Goal: Task Accomplishment & Management: Use online tool/utility

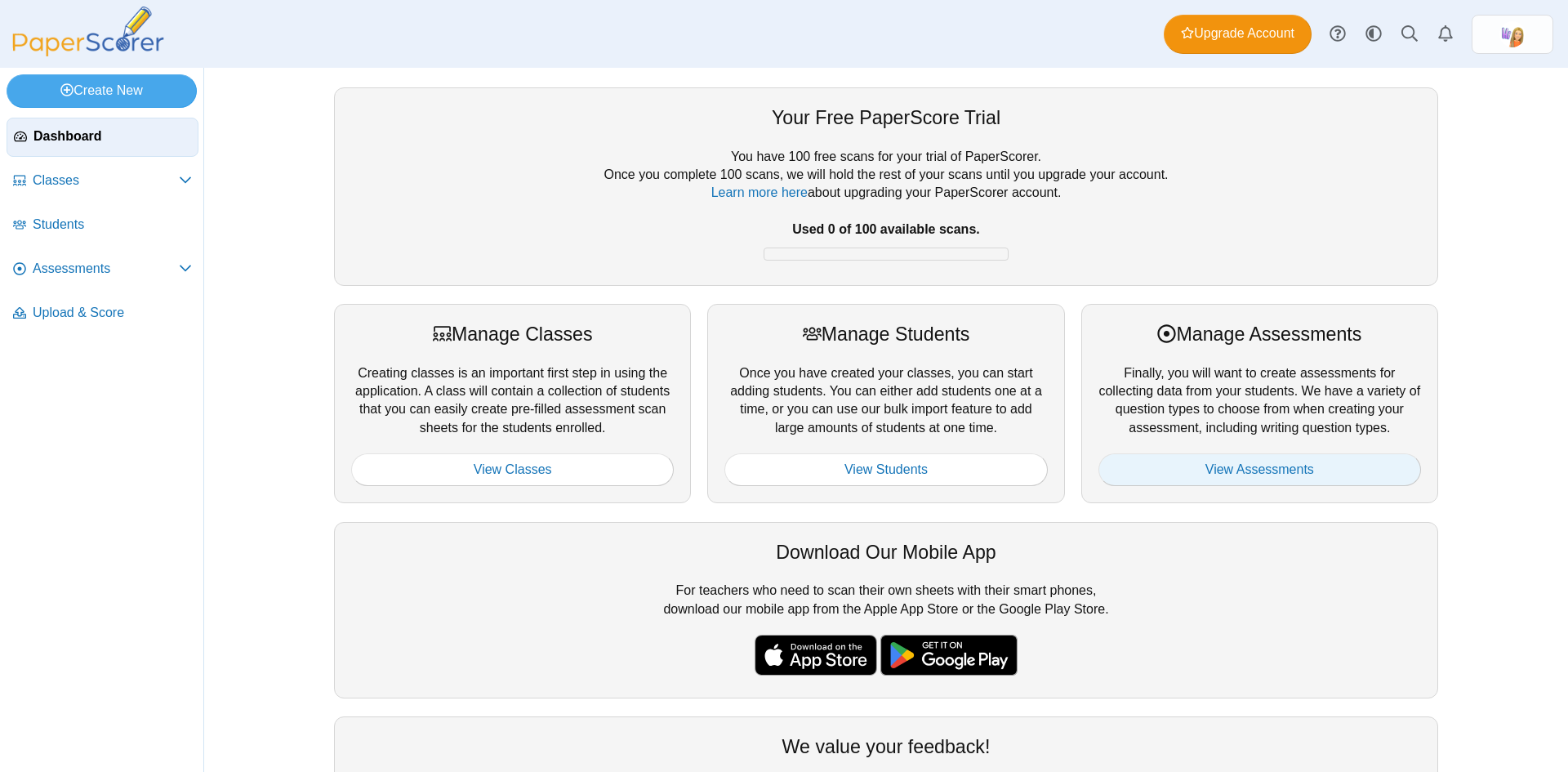
click at [1221, 473] on link "View Assessments" at bounding box center [1260, 469] width 322 height 33
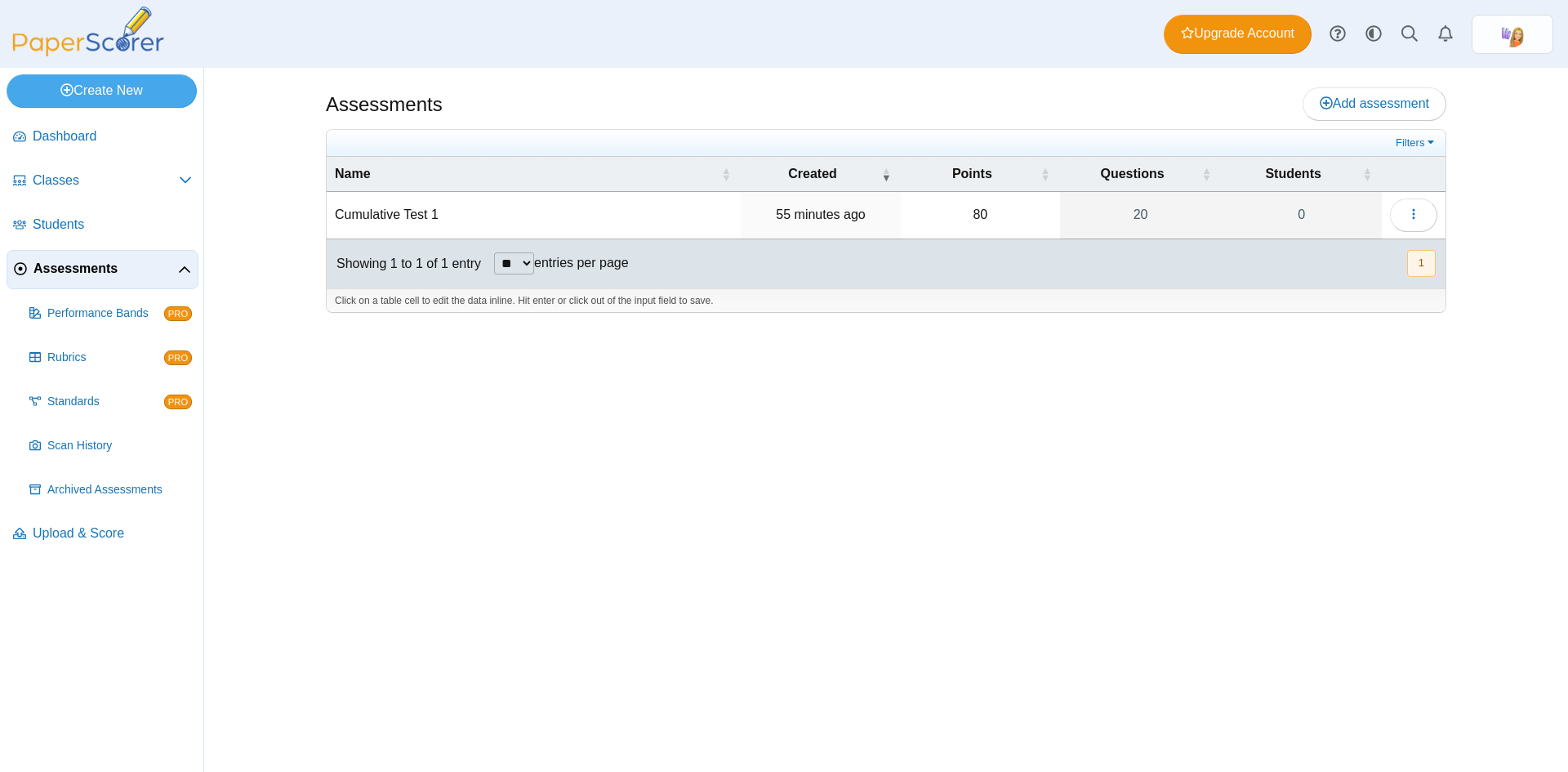
click at [395, 211] on td "Cumulative Test 1" at bounding box center [534, 215] width 414 height 47
click at [1400, 207] on button "button" at bounding box center [1414, 215] width 48 height 33
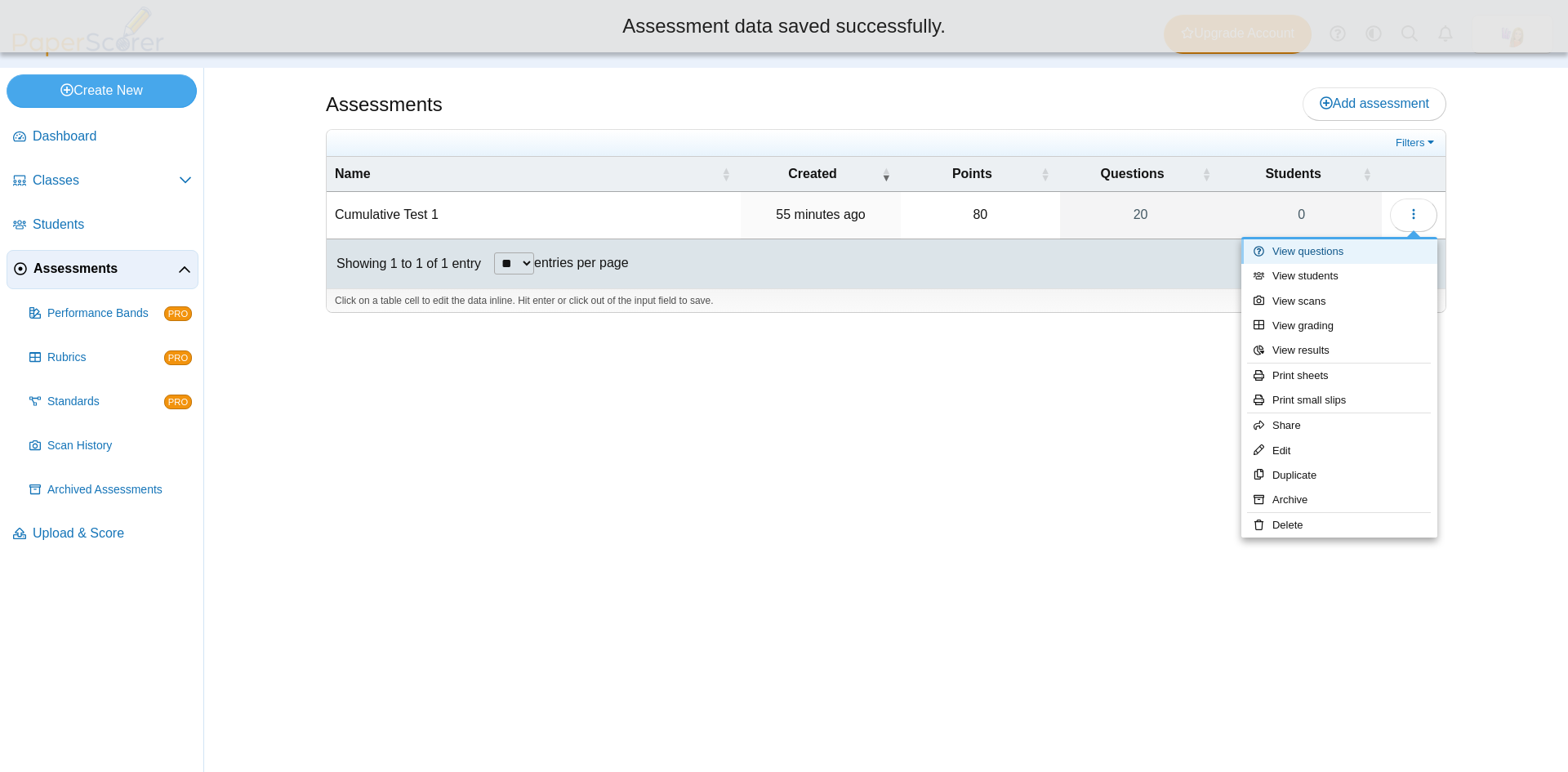
click at [1328, 251] on link "View questions" at bounding box center [1339, 251] width 196 height 25
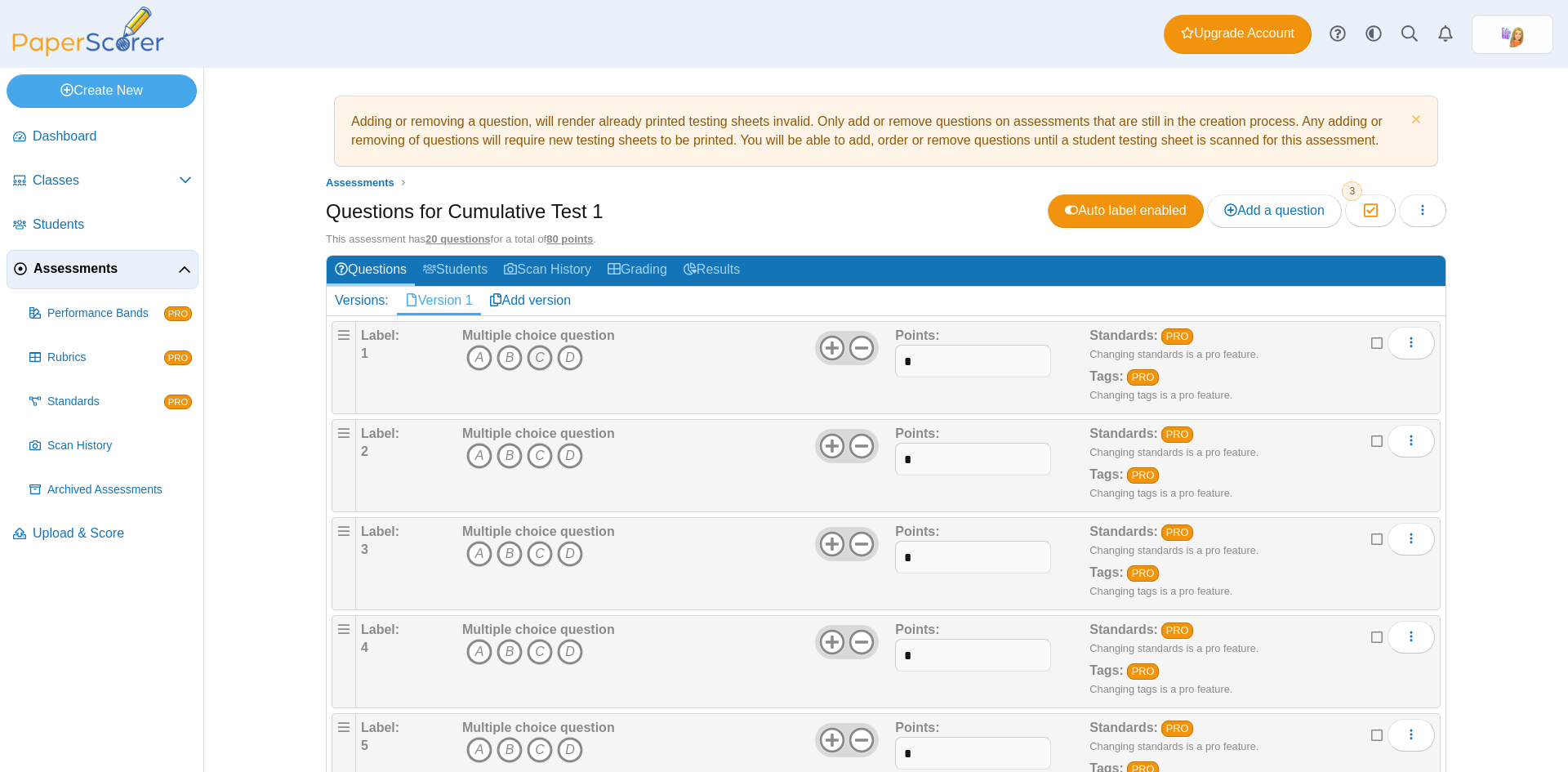
click at [538, 359] on icon "C" at bounding box center [540, 357] width 26 height 26
click at [467, 454] on icon "A" at bounding box center [479, 456] width 26 height 26
click at [567, 562] on icon "D" at bounding box center [569, 553] width 26 height 26
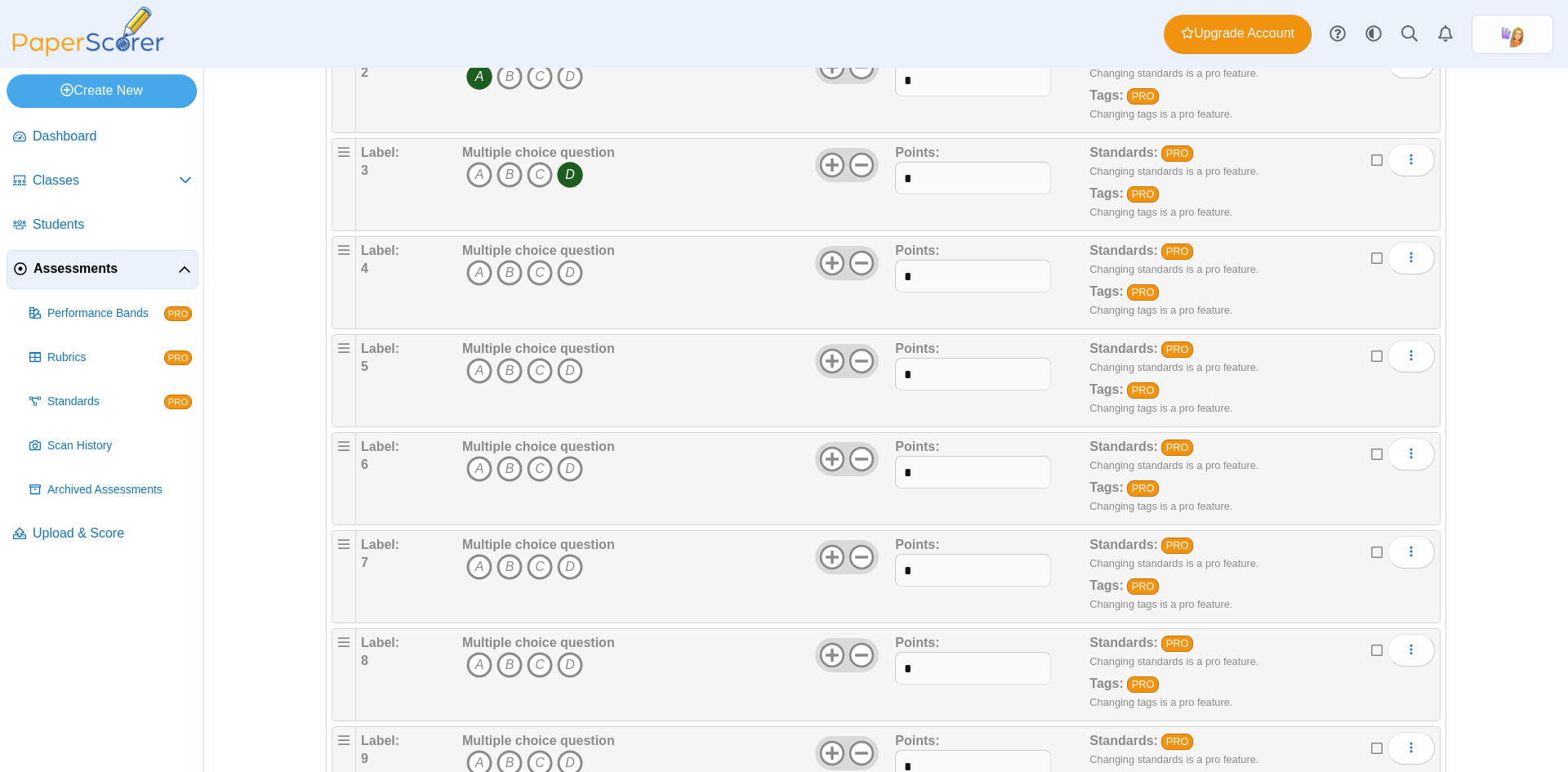
scroll to position [408, 0]
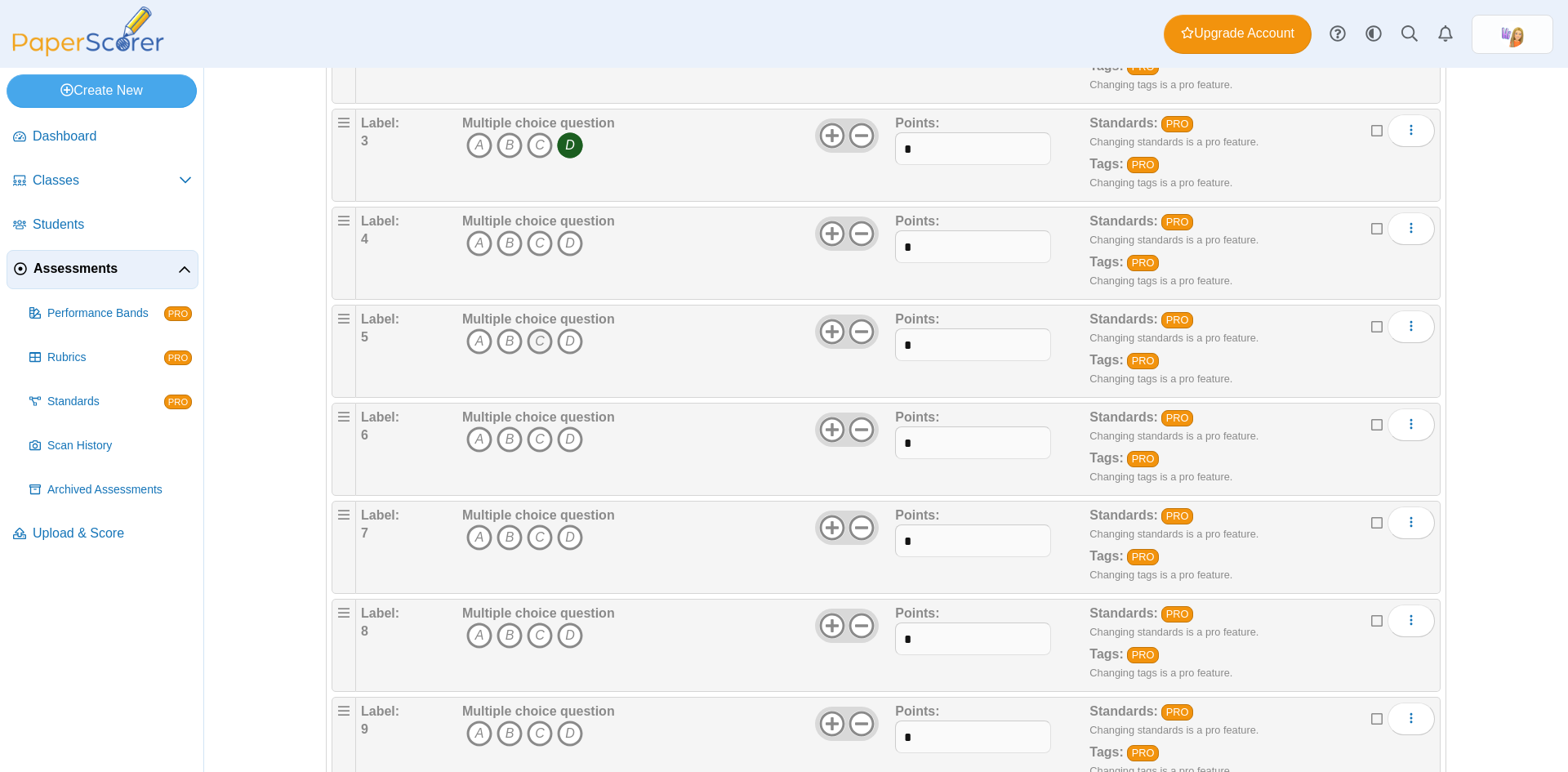
click at [540, 340] on icon "C" at bounding box center [540, 341] width 26 height 26
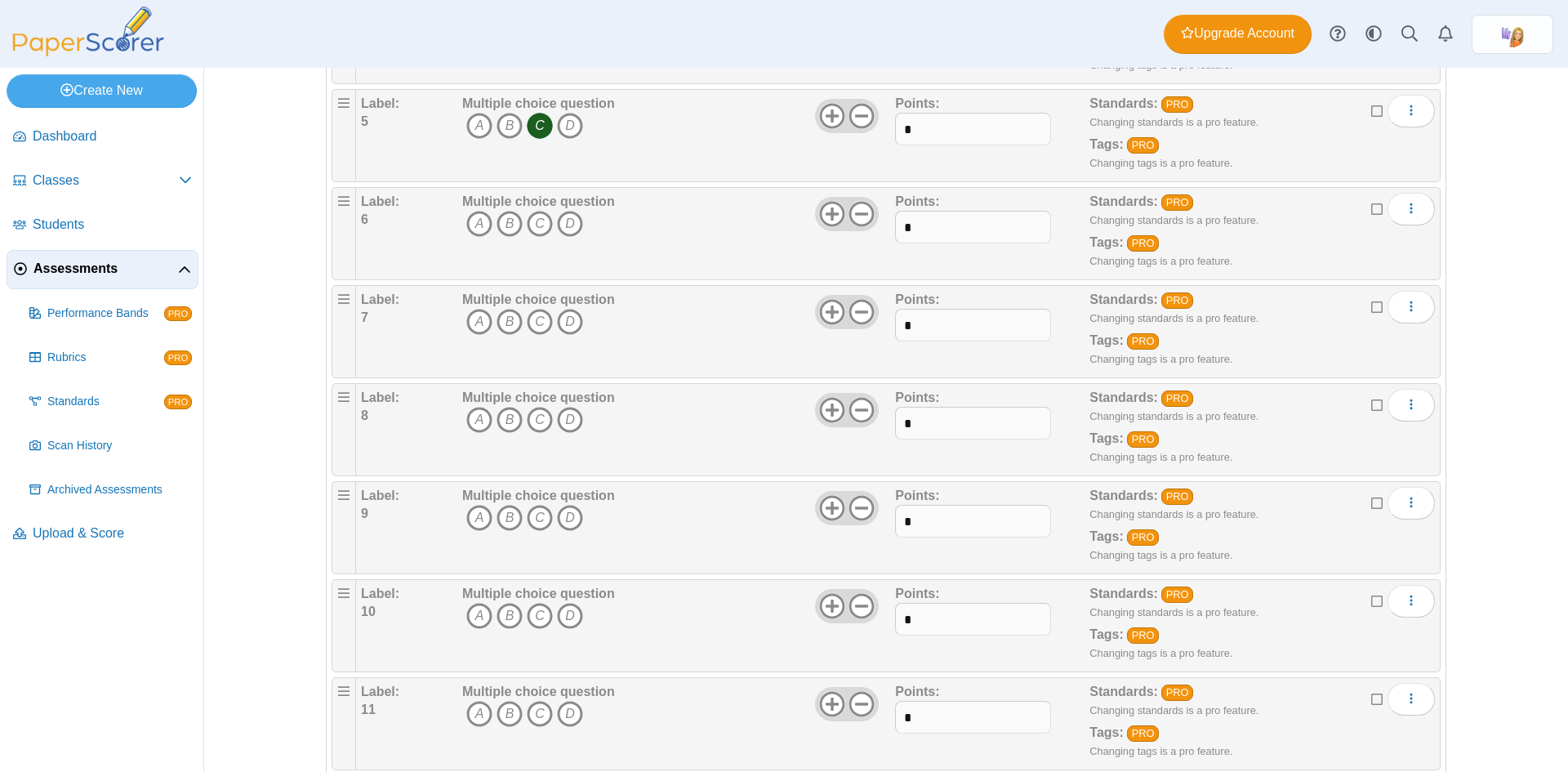
scroll to position [653, 0]
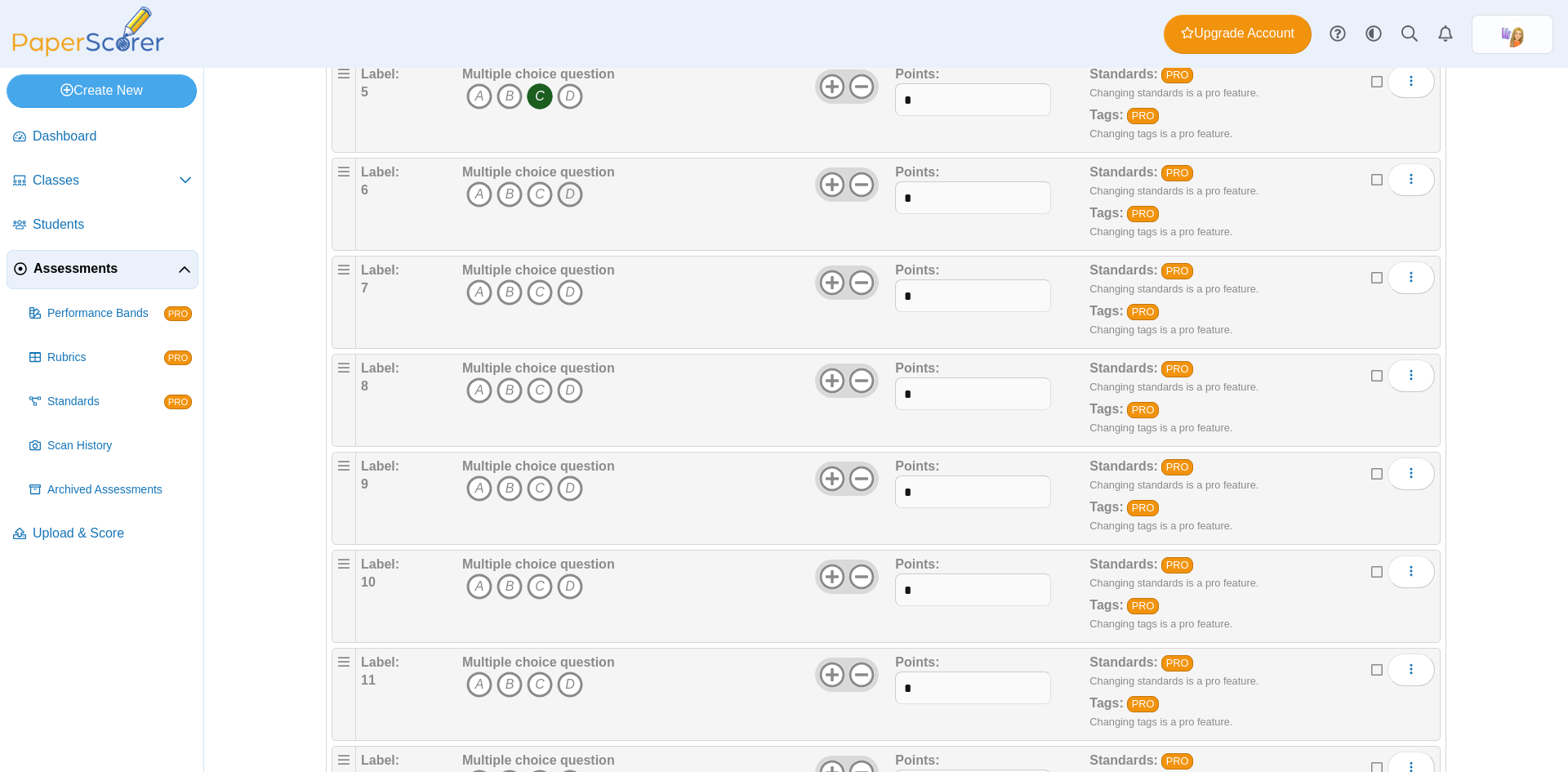
click at [570, 194] on icon "D" at bounding box center [569, 194] width 26 height 26
click at [502, 292] on icon "B" at bounding box center [509, 292] width 26 height 26
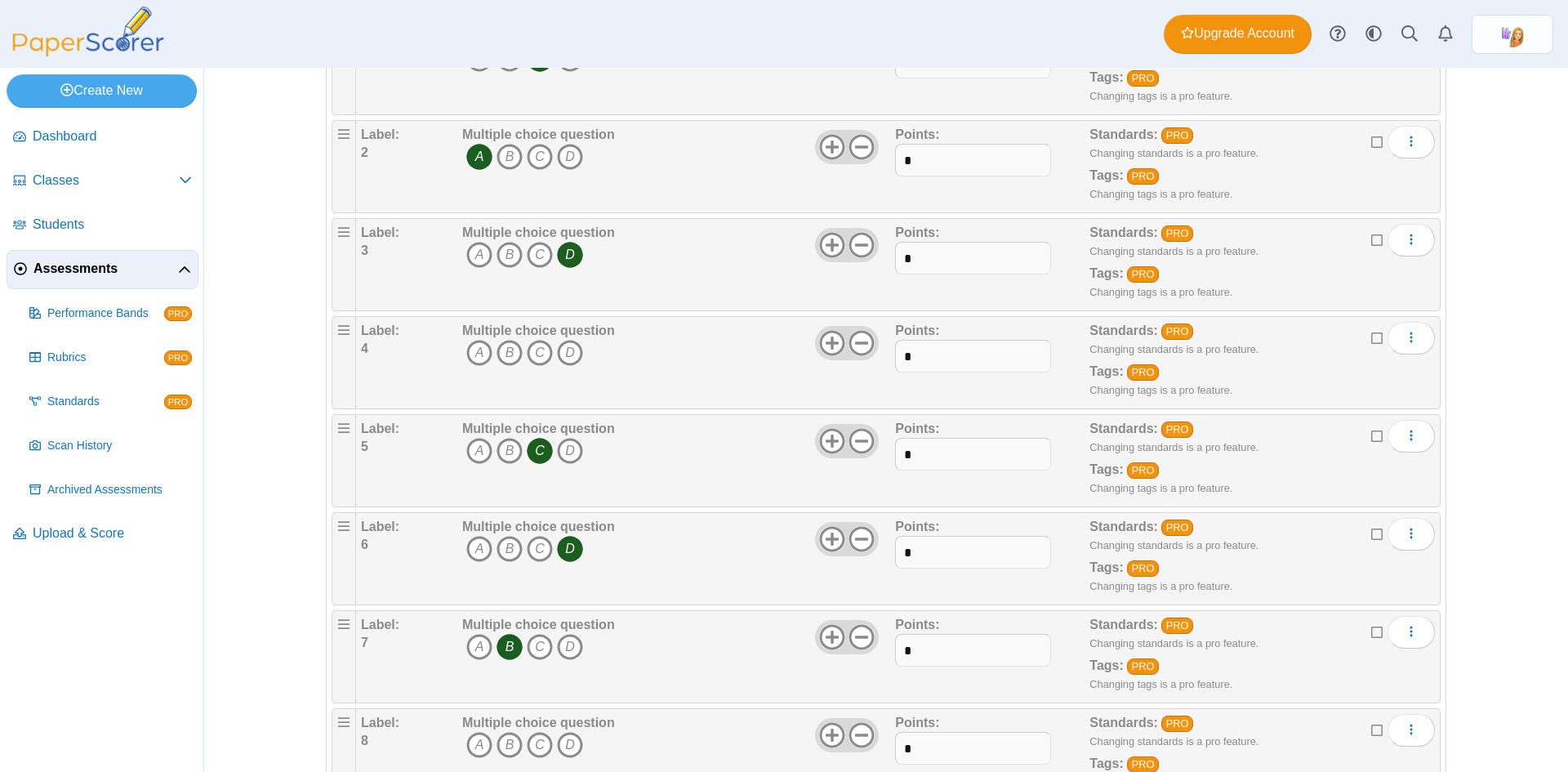
scroll to position [245, 0]
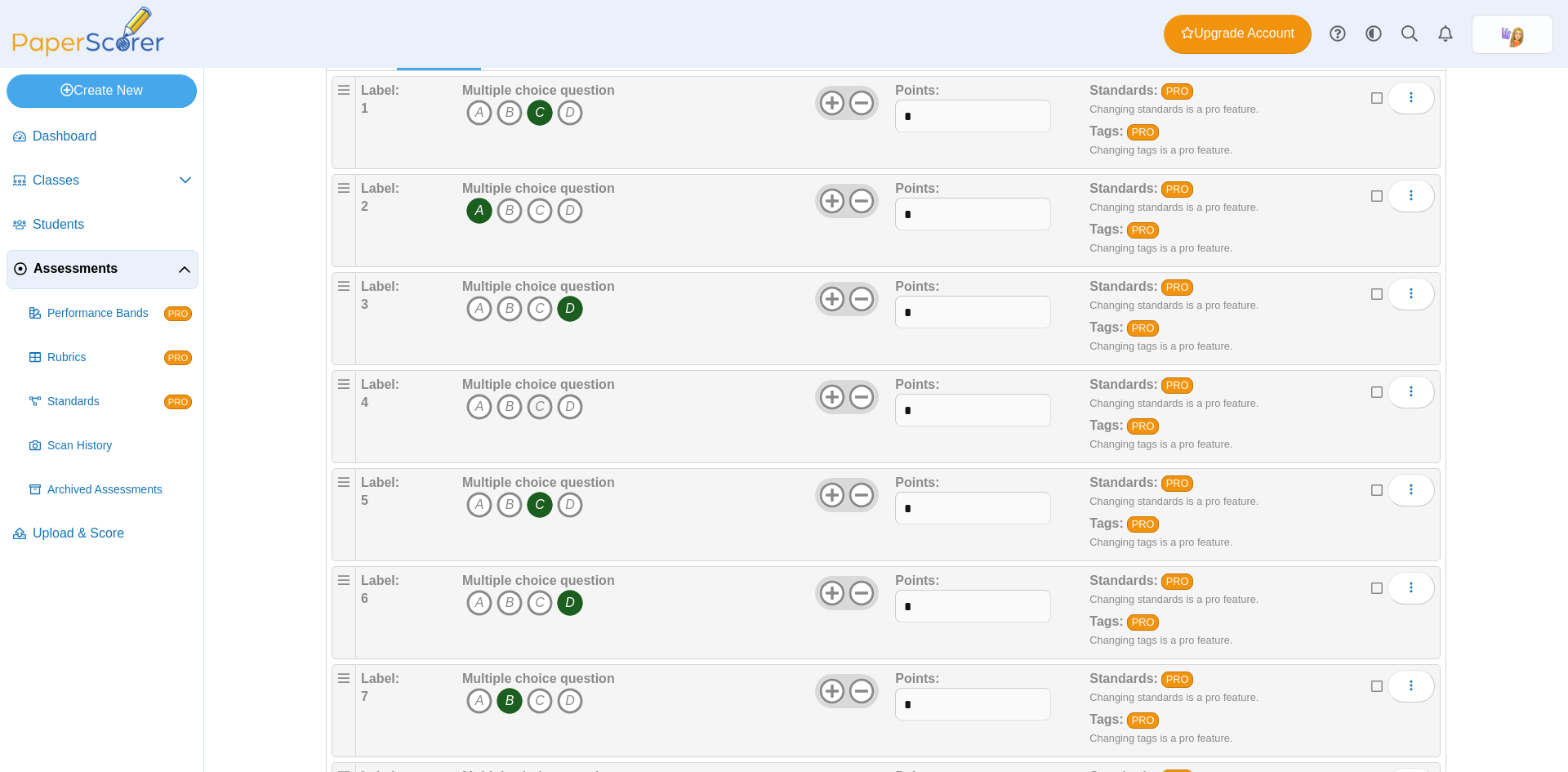
click at [535, 406] on icon "C" at bounding box center [540, 406] width 26 height 26
click at [568, 503] on icon "D" at bounding box center [569, 504] width 26 height 26
click at [539, 507] on icon "C" at bounding box center [540, 504] width 26 height 26
click at [509, 607] on icon "B" at bounding box center [509, 602] width 26 height 26
click at [564, 602] on icon "D" at bounding box center [569, 602] width 26 height 26
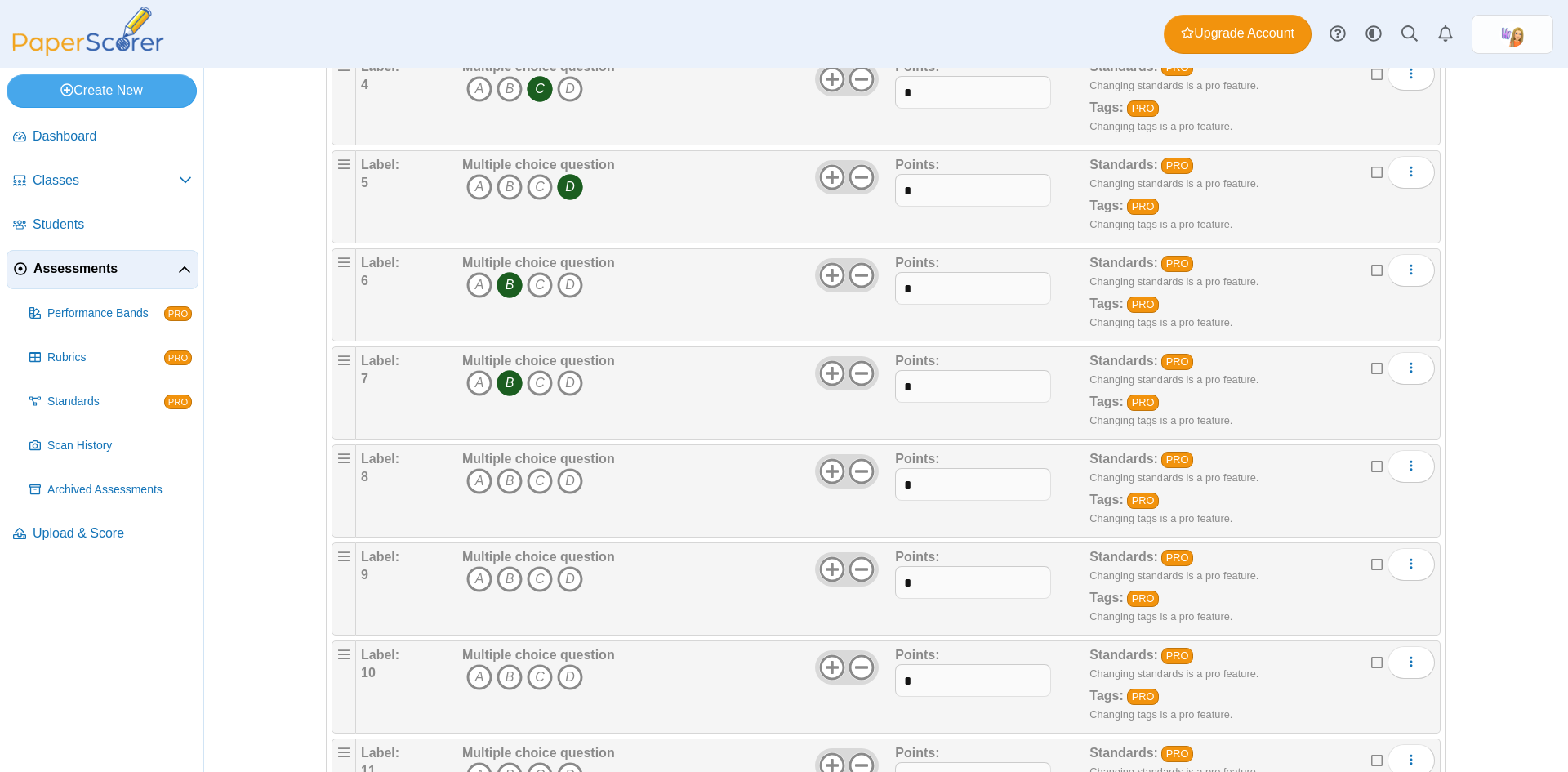
scroll to position [572, 0]
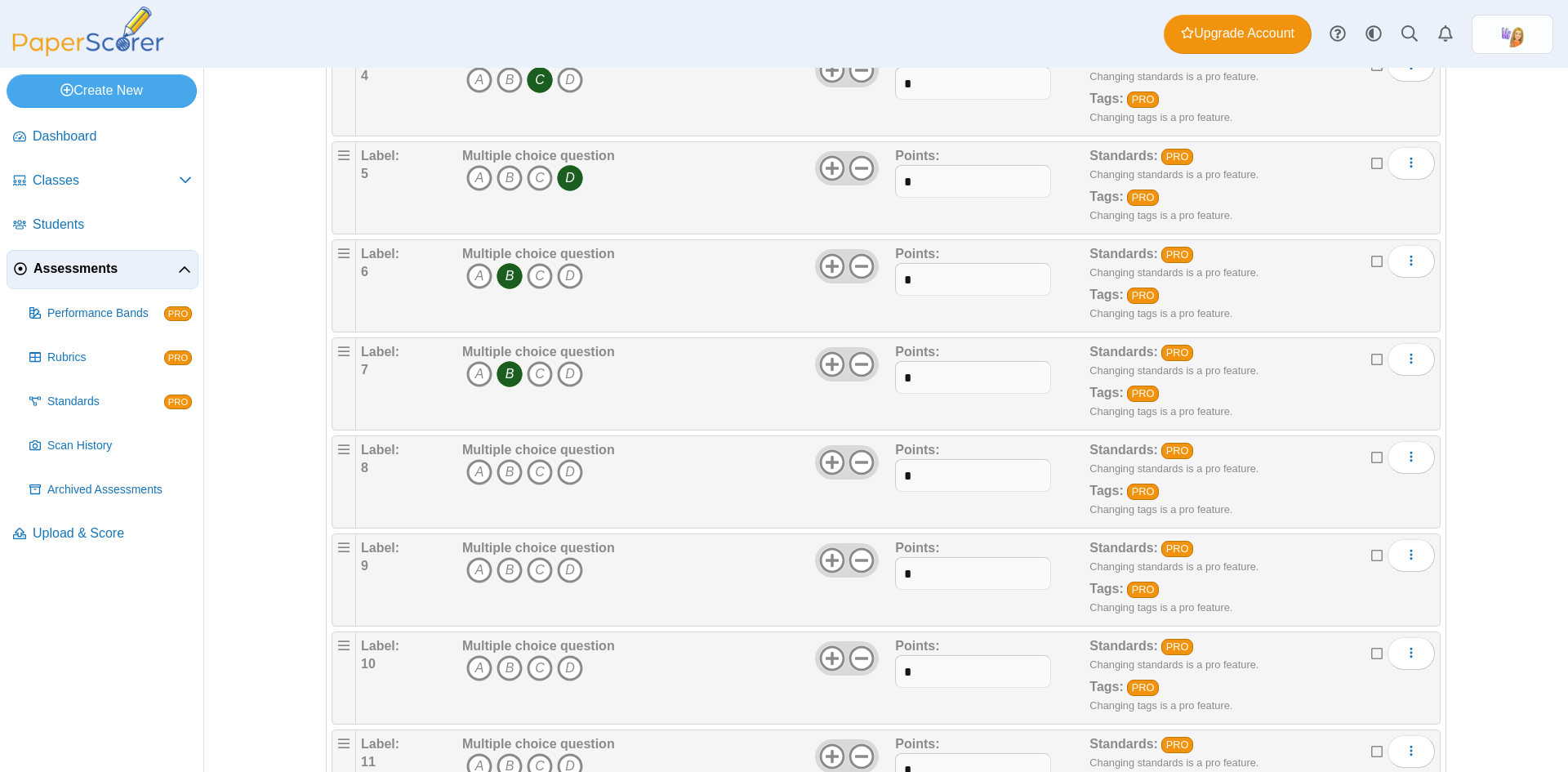
click at [509, 379] on icon "B" at bounding box center [509, 373] width 26 height 26
click at [528, 375] on icon "C" at bounding box center [540, 373] width 26 height 26
click at [473, 472] on icon "A" at bounding box center [479, 472] width 26 height 26
click at [507, 575] on icon "B" at bounding box center [509, 569] width 26 height 26
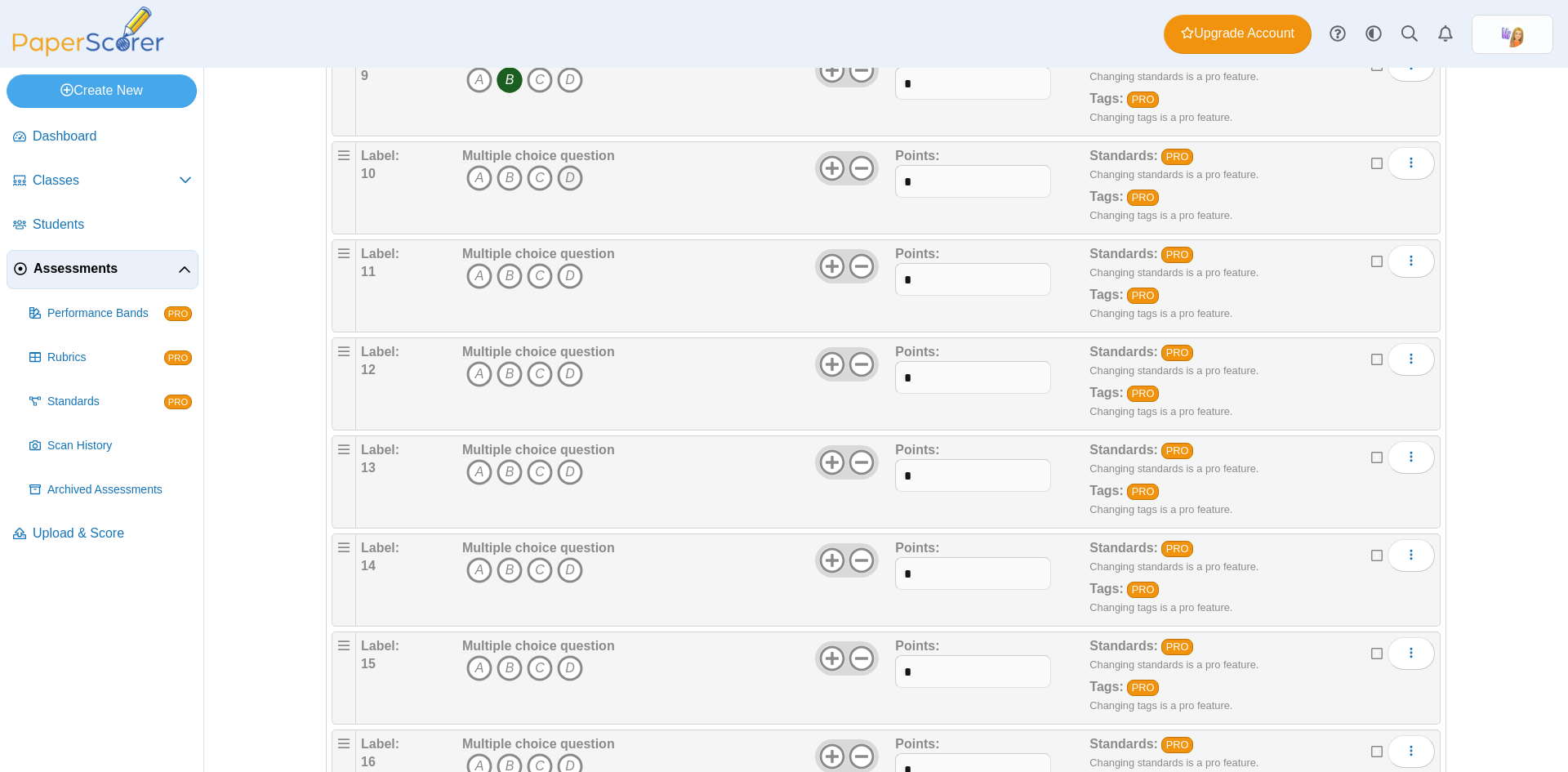
click at [561, 170] on icon "D" at bounding box center [569, 177] width 26 height 26
click at [539, 279] on icon "C" at bounding box center [540, 276] width 26 height 26
click at [518, 289] on span "A B C D" at bounding box center [539, 278] width 153 height 31
drag, startPoint x: 507, startPoint y: 280, endPoint x: 517, endPoint y: 297, distance: 19.7
click at [507, 282] on icon "B" at bounding box center [509, 276] width 26 height 26
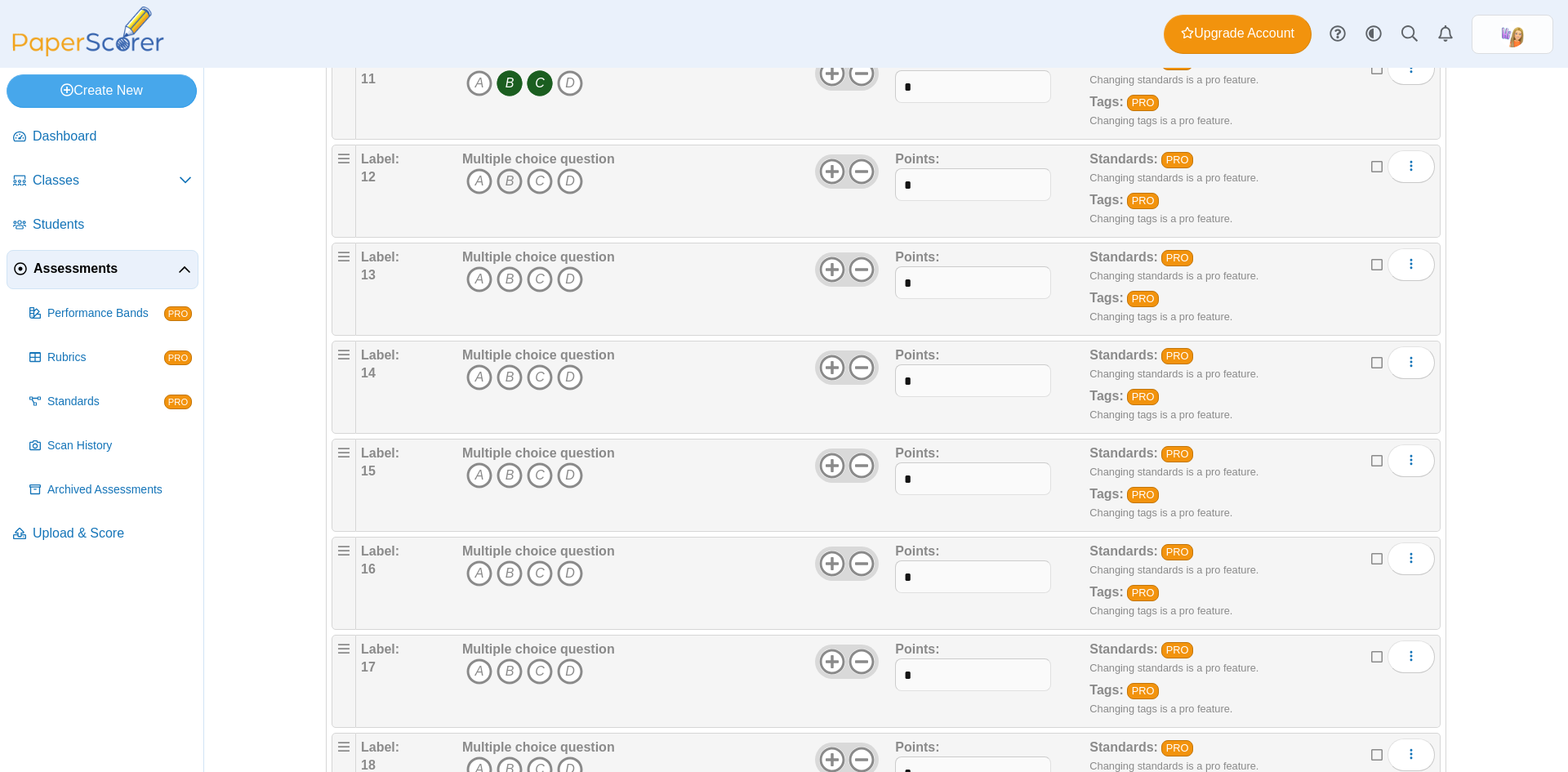
scroll to position [1225, 0]
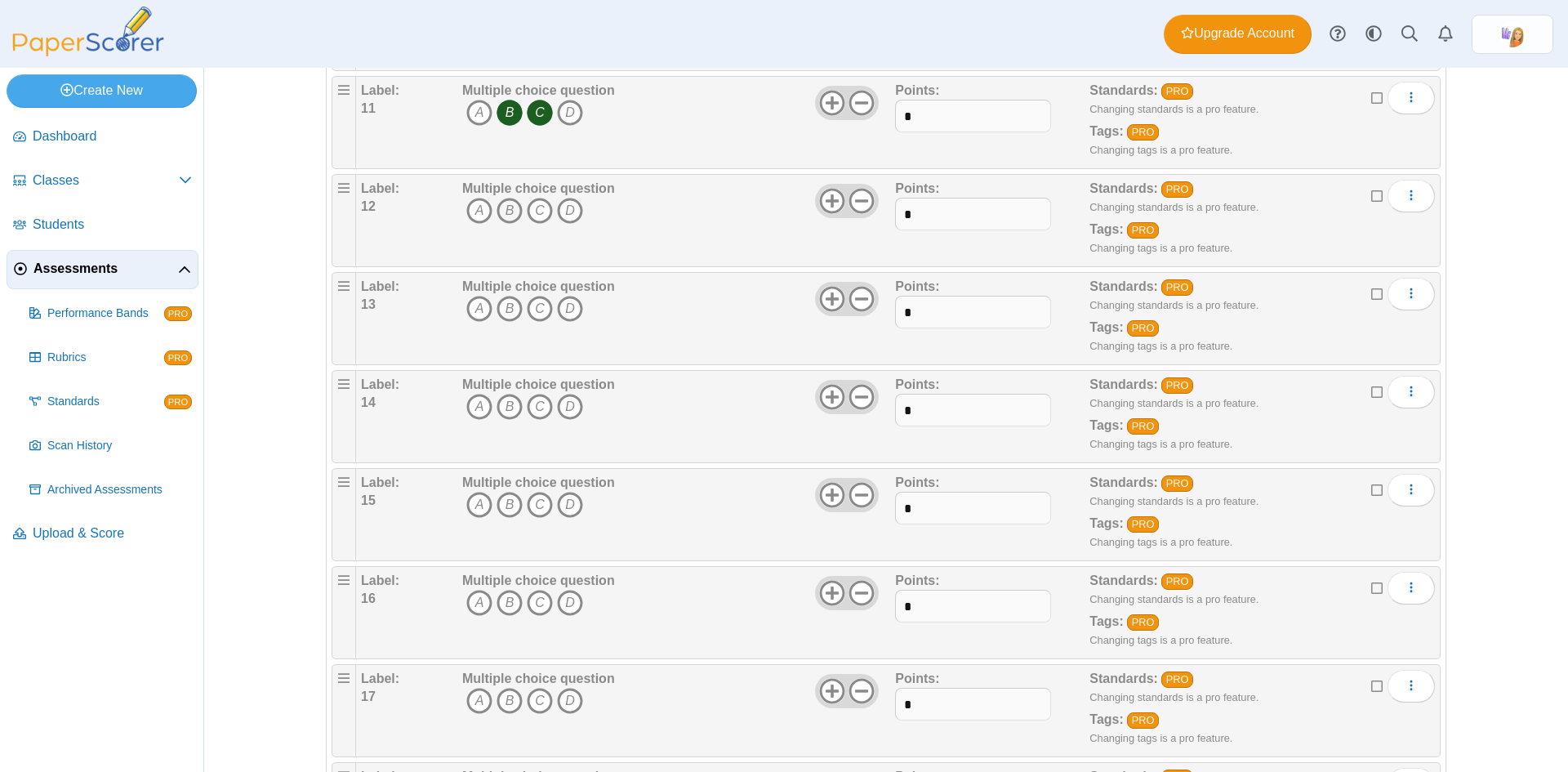
click at [511, 215] on icon "B" at bounding box center [509, 210] width 26 height 26
click at [535, 309] on icon "C" at bounding box center [540, 308] width 26 height 26
click at [479, 399] on icon "A" at bounding box center [479, 406] width 26 height 26
click at [574, 409] on icon "D" at bounding box center [569, 406] width 26 height 26
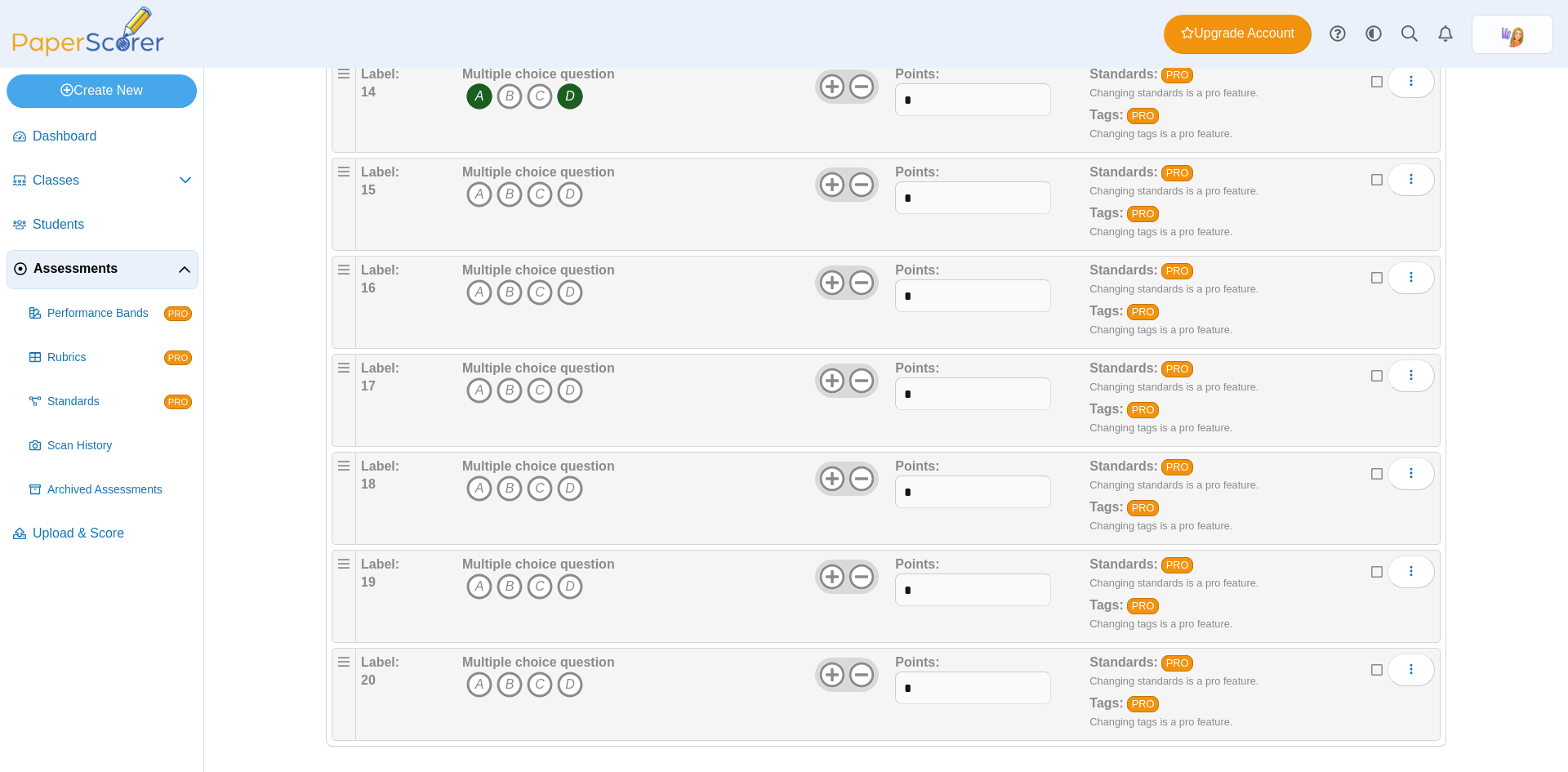
scroll to position [1541, 0]
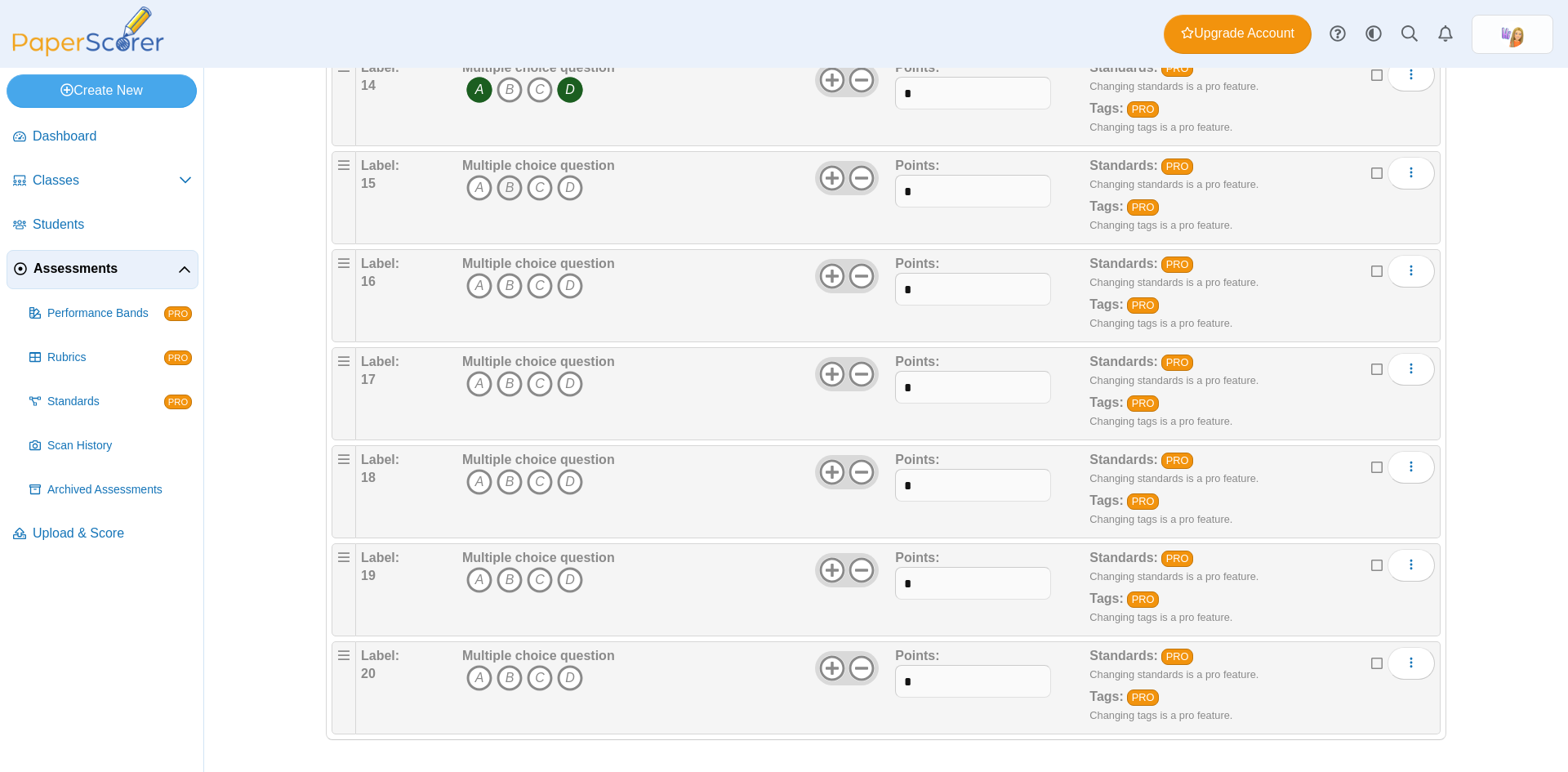
click at [511, 191] on icon "B" at bounding box center [509, 187] width 26 height 26
click at [569, 293] on icon "D" at bounding box center [569, 285] width 26 height 26
click at [501, 388] on icon "B" at bounding box center [509, 383] width 26 height 26
click at [507, 484] on icon "B" at bounding box center [509, 482] width 26 height 26
click at [478, 584] on icon "A" at bounding box center [479, 579] width 26 height 26
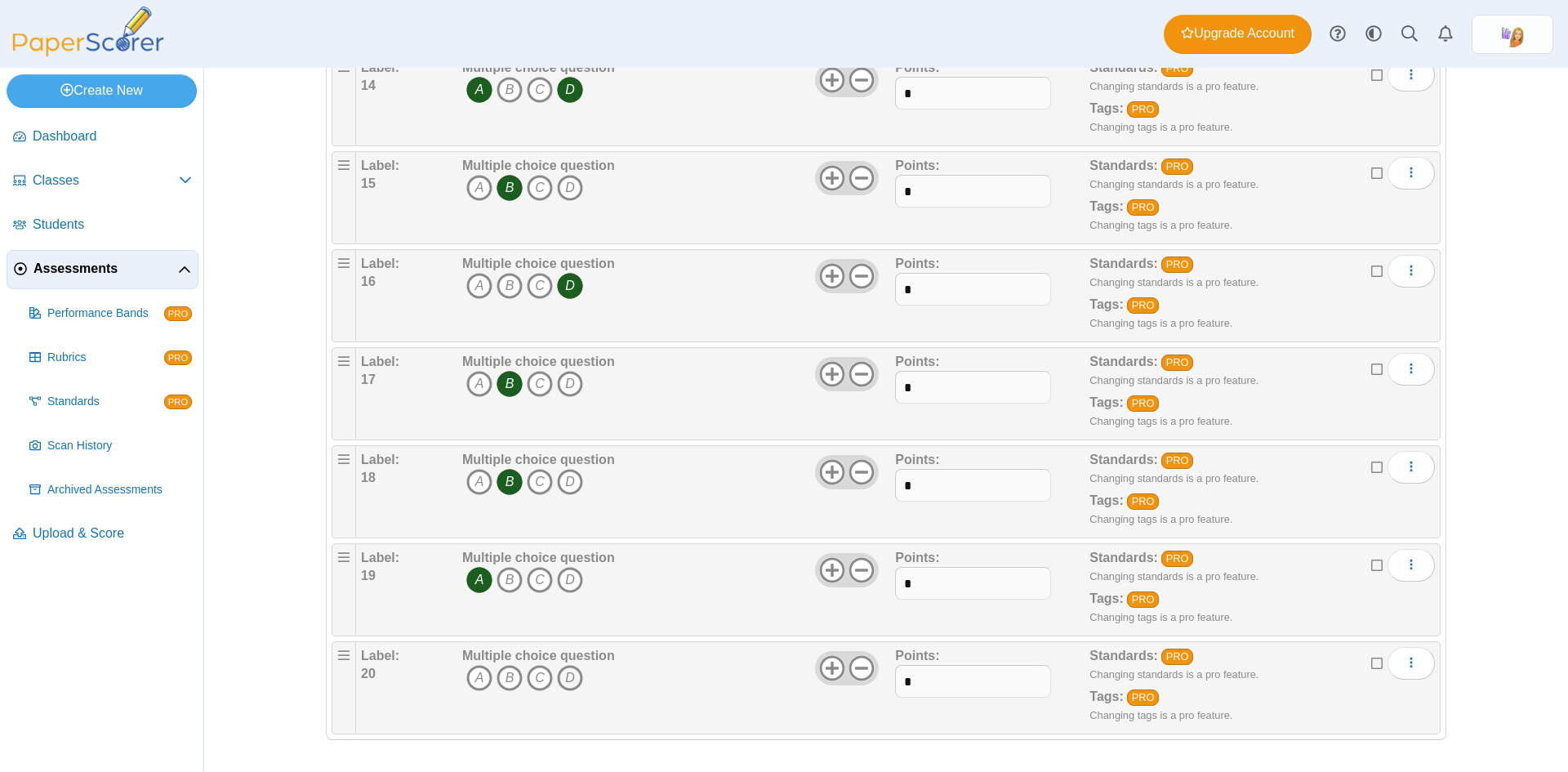
click at [566, 683] on icon "D" at bounding box center [569, 678] width 26 height 26
click at [1481, 597] on div "Adding or removing a question, will render already printed testing sheets inval…" at bounding box center [886, 420] width 1364 height 704
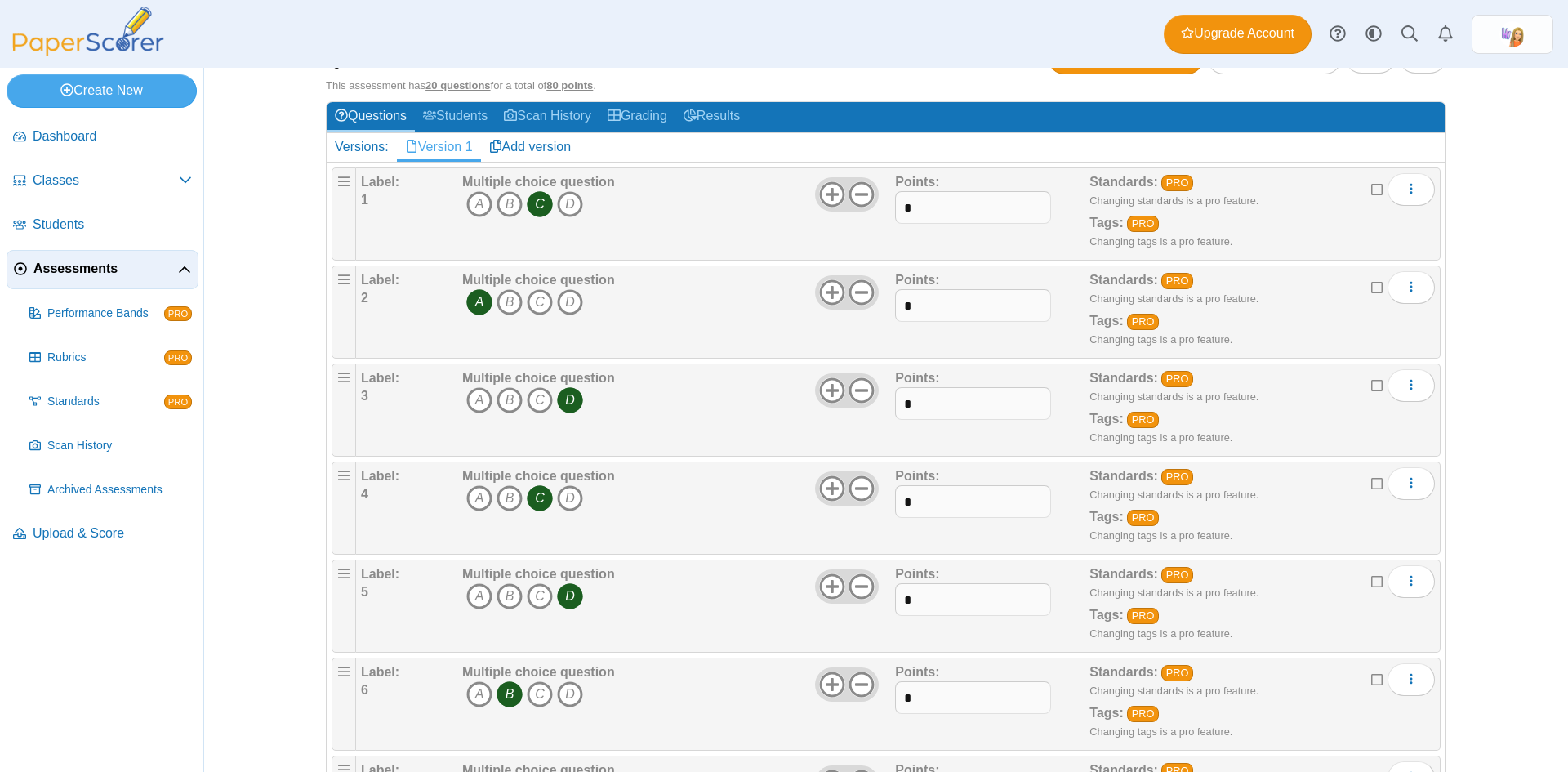
scroll to position [0, 0]
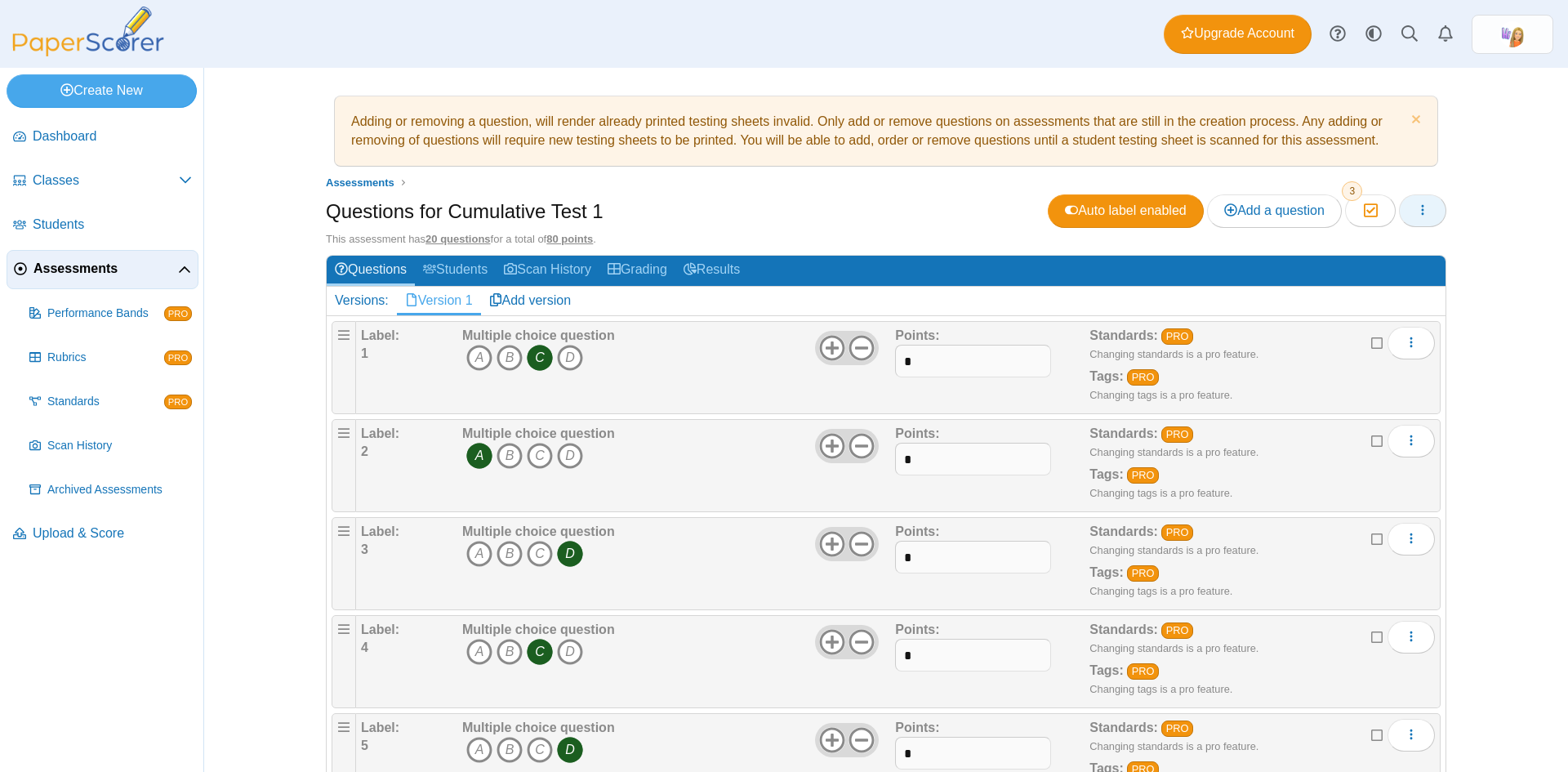
click at [1422, 218] on button "button" at bounding box center [1423, 210] width 48 height 33
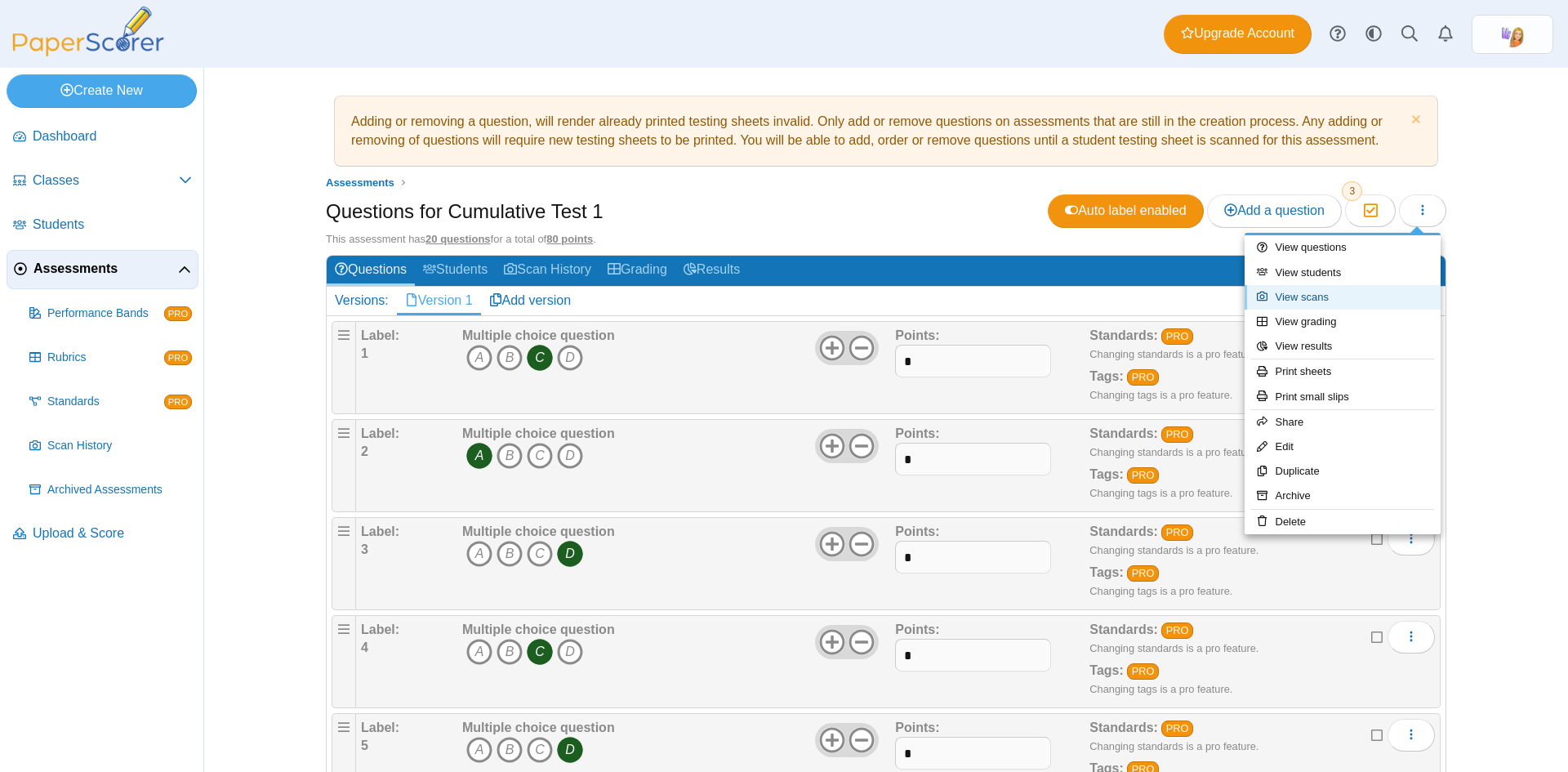
click at [1340, 301] on link "View scans" at bounding box center [1342, 297] width 196 height 25
